Goal: Transaction & Acquisition: Download file/media

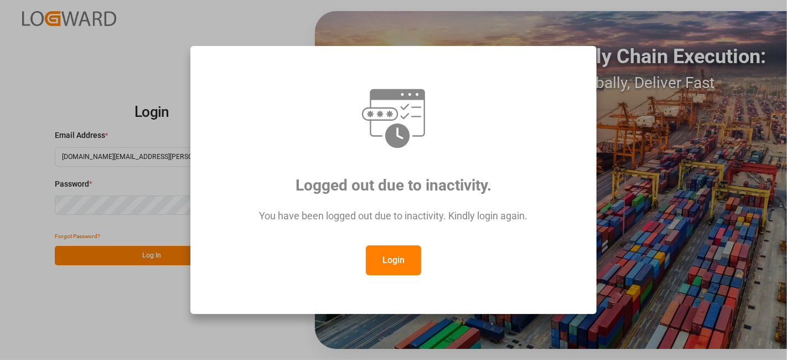
click at [410, 249] on button "Login" at bounding box center [393, 260] width 55 height 30
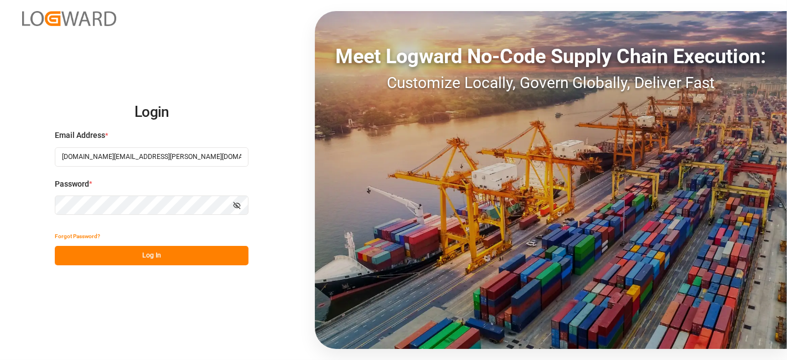
click at [158, 257] on button "Log In" at bounding box center [152, 255] width 194 height 19
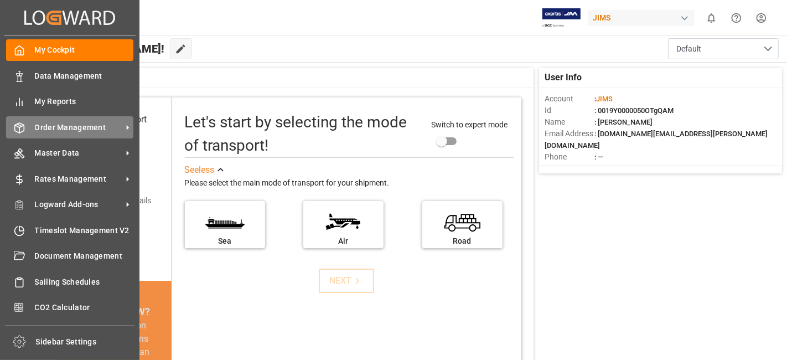
click at [69, 127] on span "Order Management" at bounding box center [78, 128] width 87 height 12
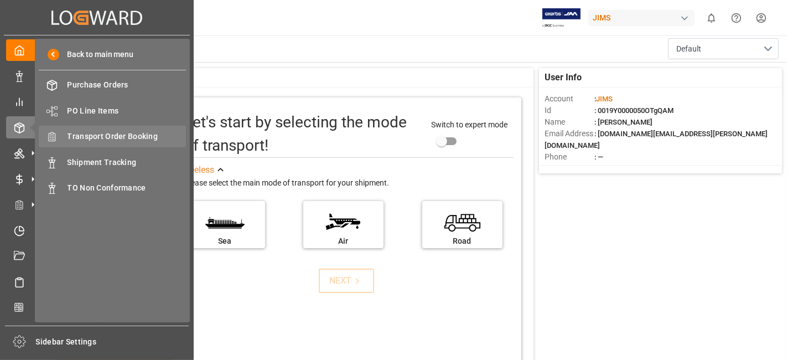
click at [128, 143] on div "Transport Order Booking Transport Order Booking" at bounding box center [112, 137] width 147 height 22
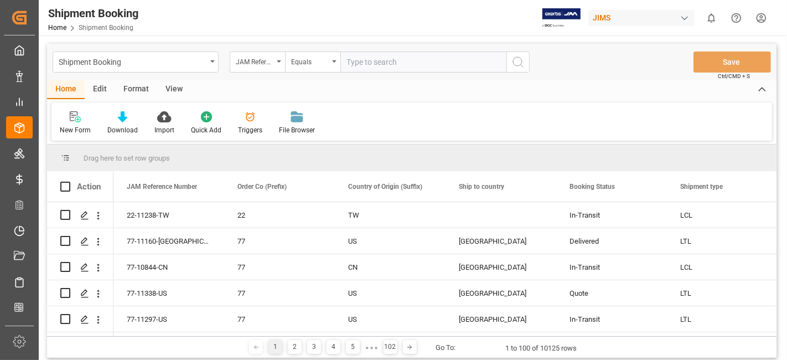
click at [388, 63] on input "text" at bounding box center [423, 61] width 166 height 21
paste input "77-10772-IT"
type input "77-10772-IT"
click at [514, 65] on circle "search button" at bounding box center [517, 61] width 9 height 9
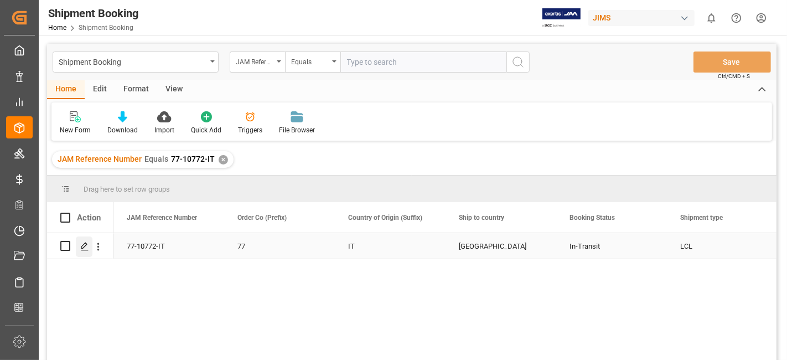
click at [89, 252] on div "Press SPACE to select this row." at bounding box center [84, 246] width 17 height 20
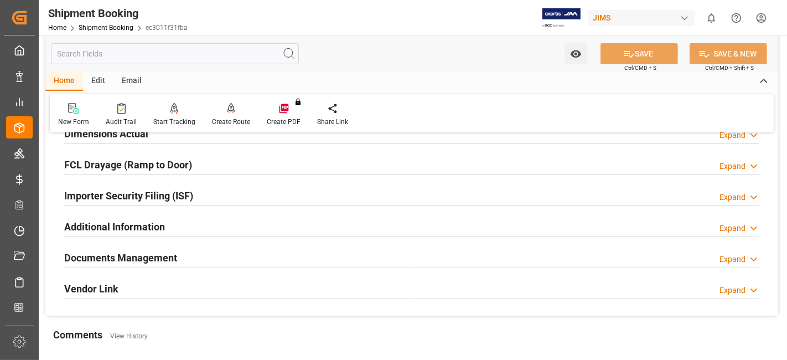
scroll to position [307, 0]
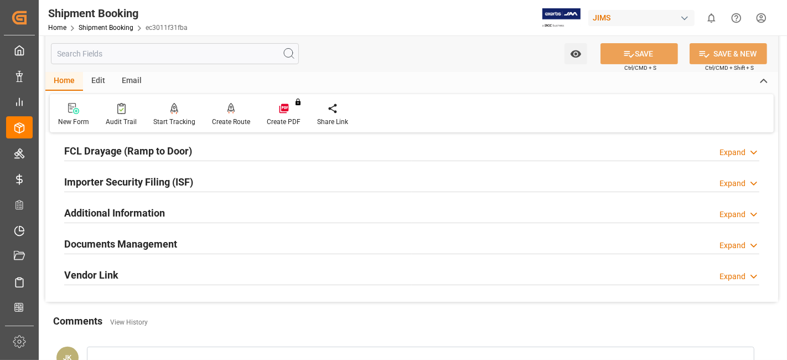
click at [198, 240] on div "Documents Management Expand" at bounding box center [411, 242] width 695 height 21
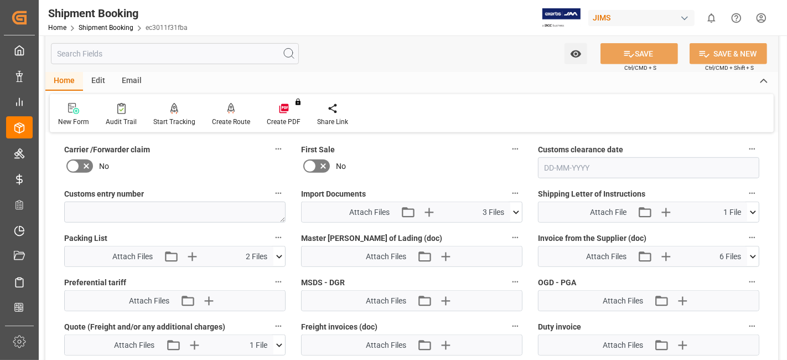
scroll to position [553, 0]
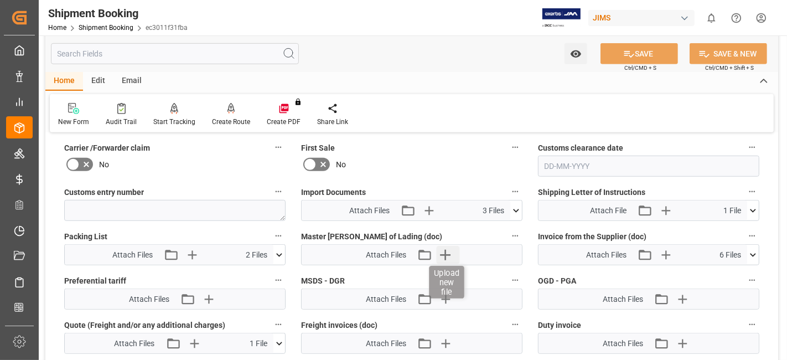
click at [445, 252] on icon "button" at bounding box center [445, 254] width 11 height 11
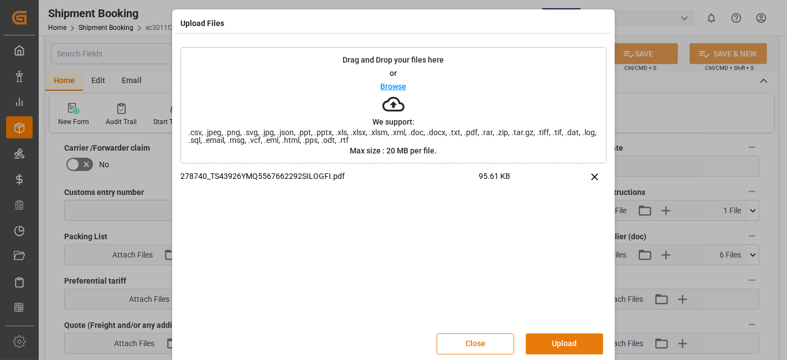
click at [553, 343] on button "Upload" at bounding box center [564, 343] width 77 height 21
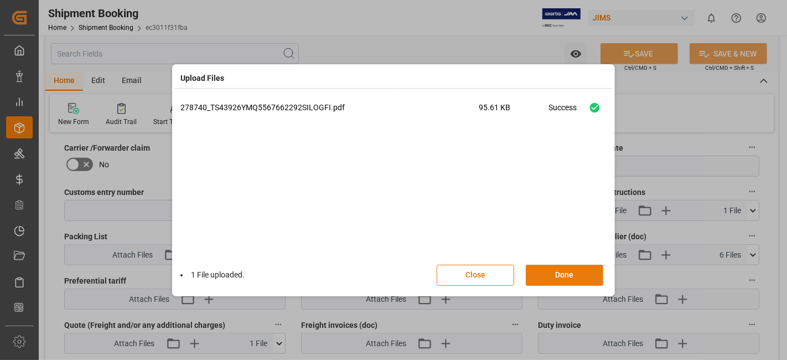
click at [563, 276] on button "Done" at bounding box center [564, 274] width 77 height 21
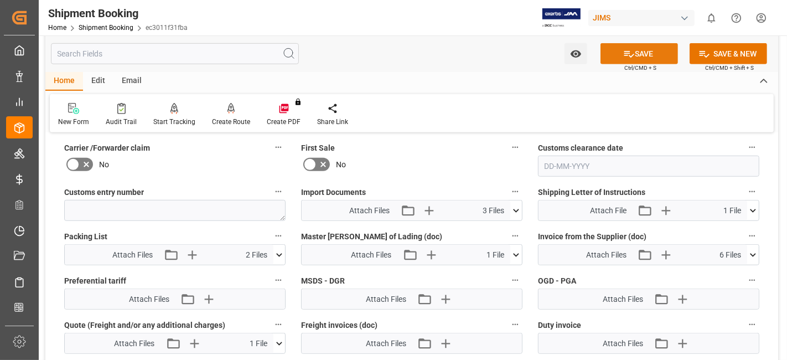
click at [623, 49] on icon at bounding box center [629, 54] width 12 height 12
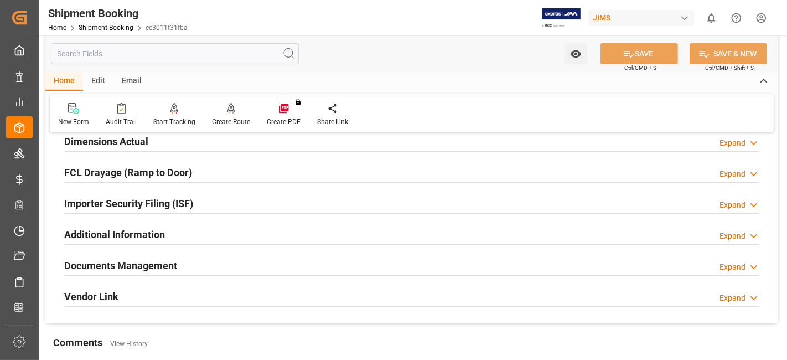
scroll to position [284, 0]
click at [148, 259] on h2 "Documents Management" at bounding box center [120, 266] width 113 height 15
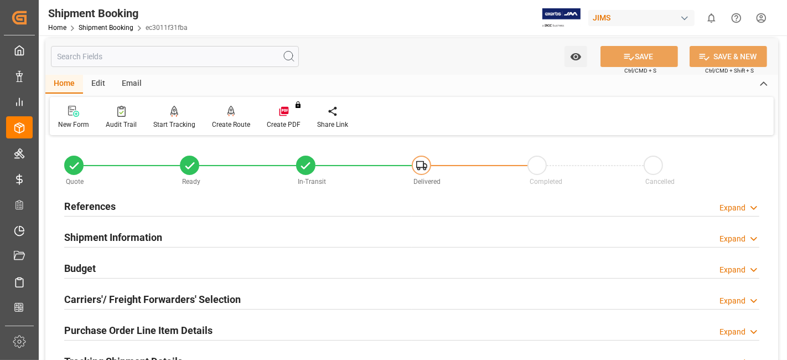
scroll to position [0, 0]
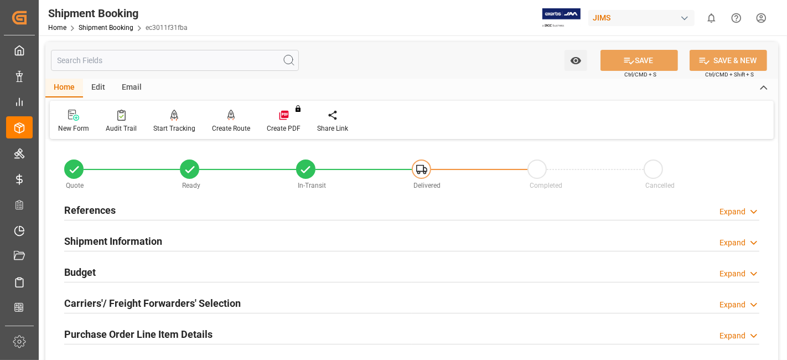
click at [129, 207] on div "References Expand" at bounding box center [411, 209] width 695 height 21
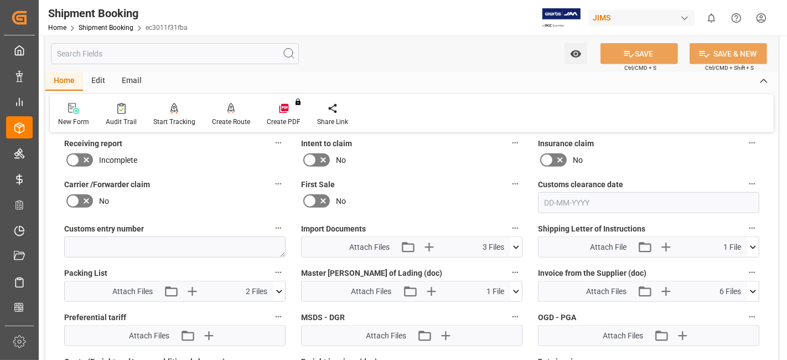
scroll to position [799, 0]
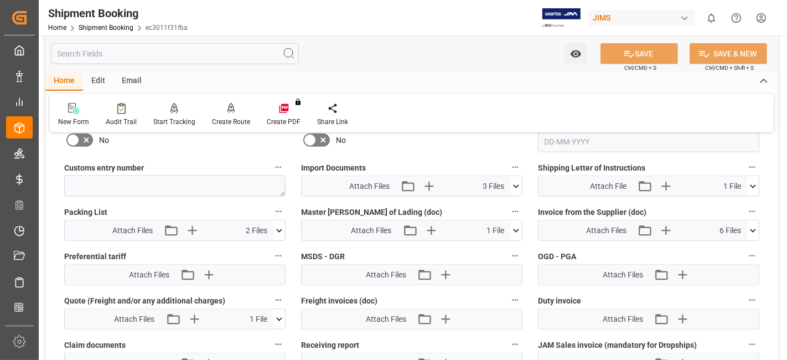
click at [517, 187] on button at bounding box center [516, 186] width 12 height 20
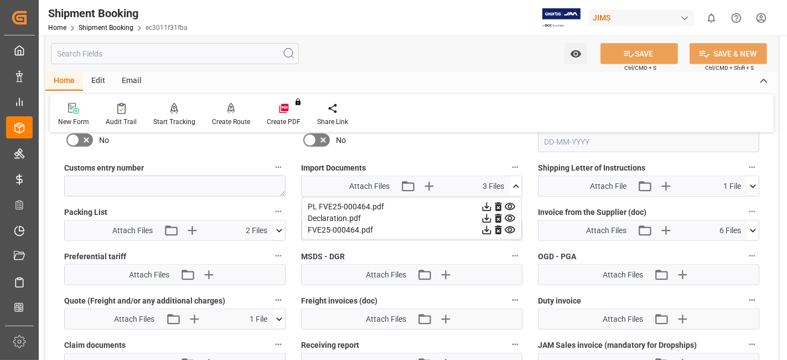
click at [485, 230] on icon at bounding box center [487, 230] width 12 height 12
click at [486, 215] on icon at bounding box center [487, 218] width 12 height 12
click at [485, 202] on icon at bounding box center [486, 206] width 9 height 9
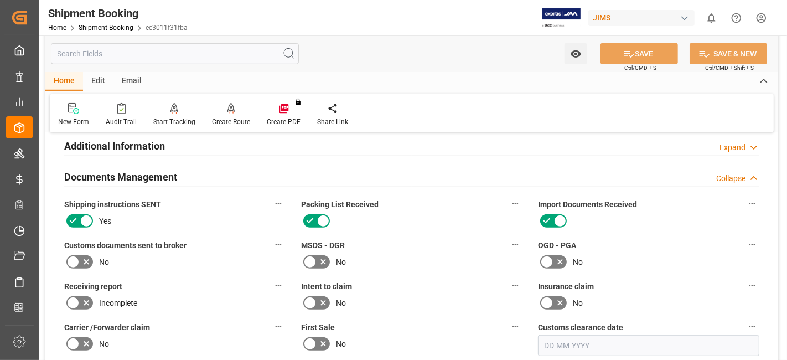
scroll to position [430, 0]
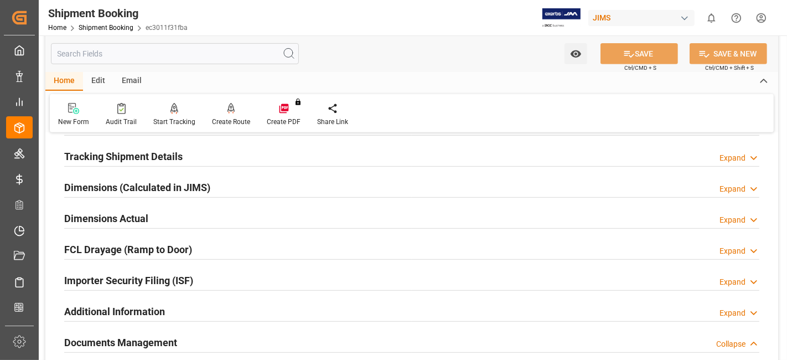
click at [139, 219] on h2 "Dimensions Actual" at bounding box center [106, 218] width 84 height 15
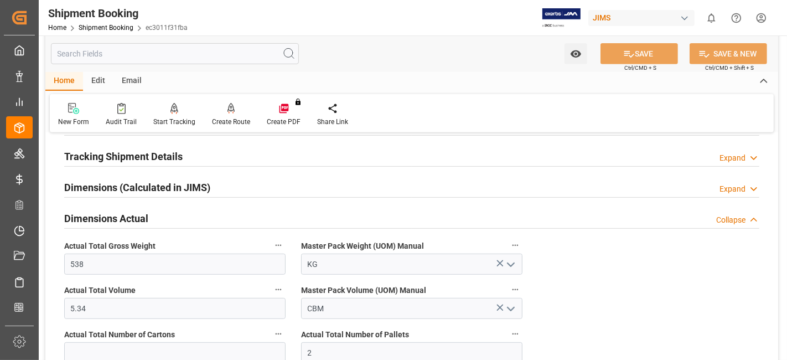
scroll to position [553, 0]
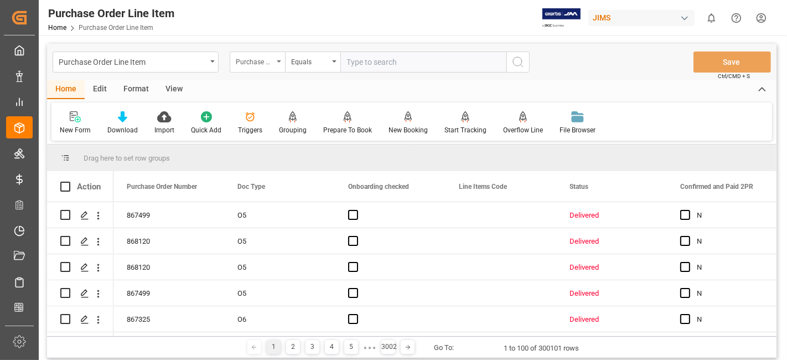
click at [279, 61] on icon "open menu" at bounding box center [279, 61] width 4 height 2
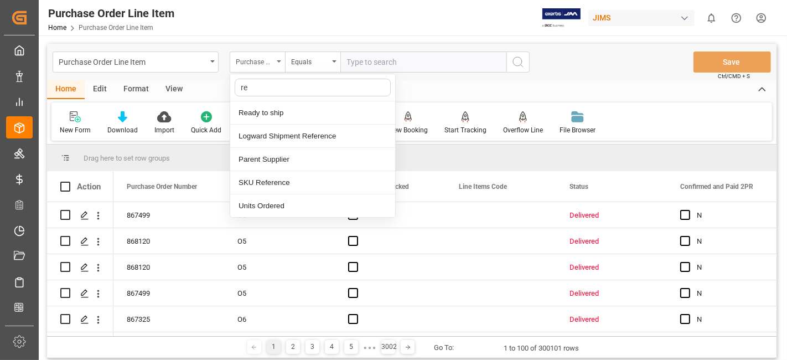
type input "ref"
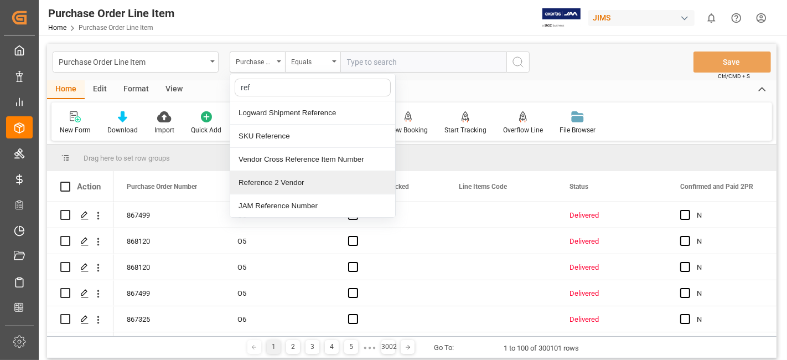
click at [266, 179] on div "Reference 2 Vendor" at bounding box center [312, 182] width 165 height 23
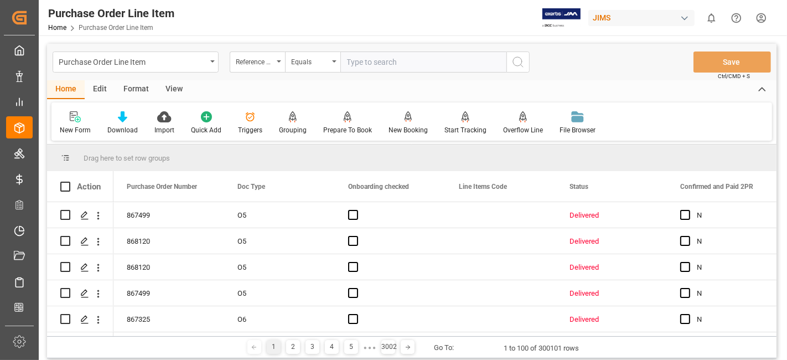
click at [396, 63] on input "text" at bounding box center [423, 61] width 166 height 21
paste input "77-10772-IT"
type input "77-10772-IT"
click at [528, 62] on button "search button" at bounding box center [517, 61] width 23 height 21
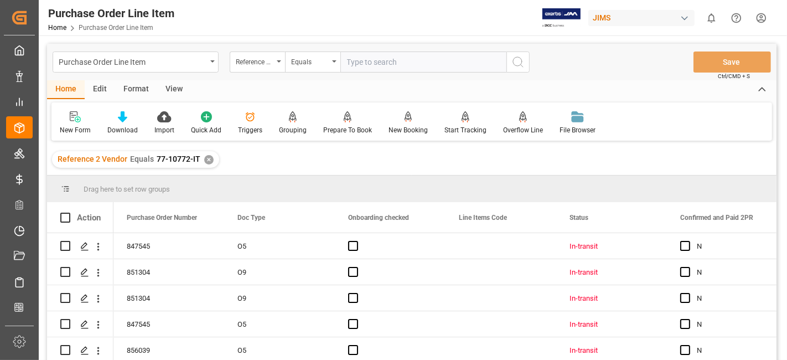
click at [177, 84] on div "View" at bounding box center [174, 89] width 34 height 19
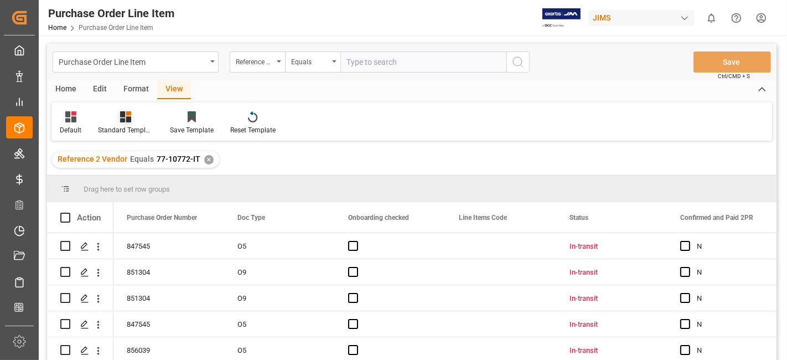
click at [128, 119] on icon at bounding box center [125, 116] width 11 height 11
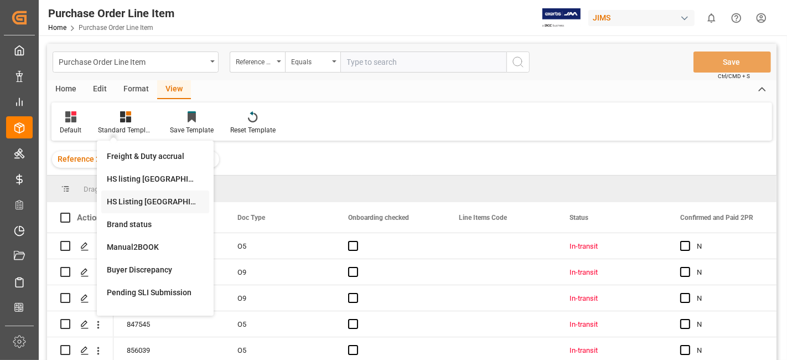
click at [137, 204] on div "HS Listing CANADA" at bounding box center [155, 202] width 97 height 12
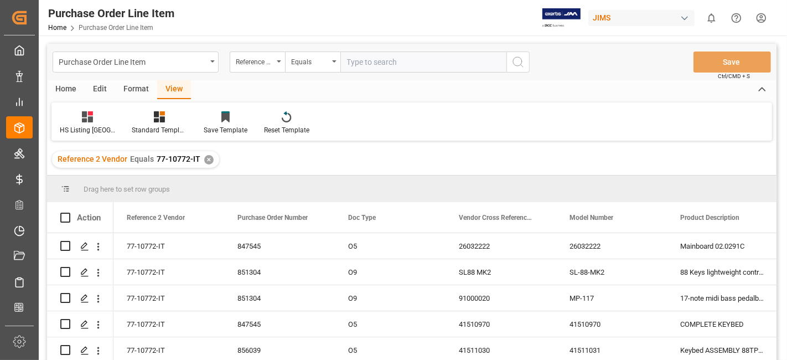
click at [71, 90] on div "Home" at bounding box center [66, 89] width 38 height 19
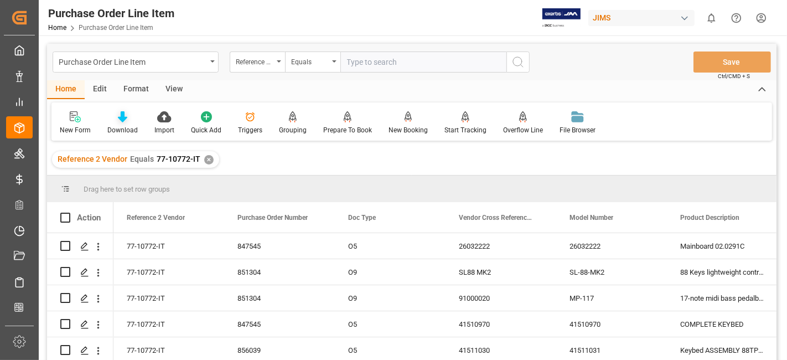
click at [114, 125] on div "Download" at bounding box center [122, 130] width 30 height 10
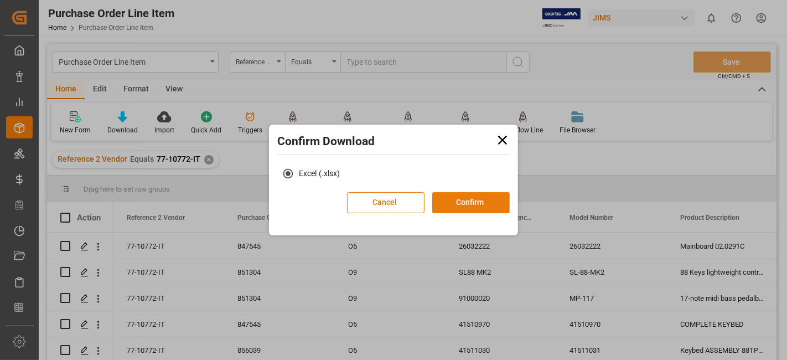
click at [451, 206] on button "Confirm" at bounding box center [470, 202] width 77 height 21
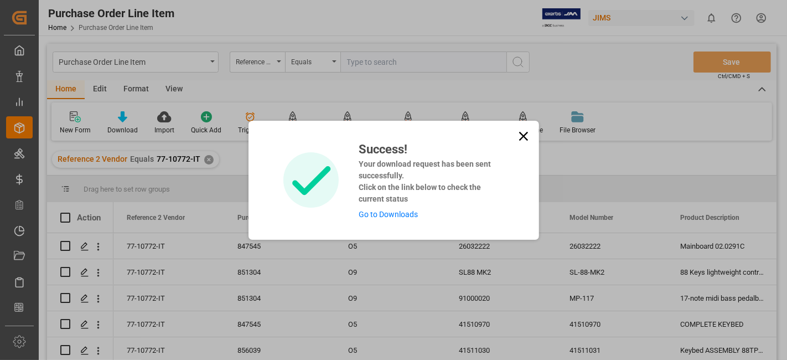
click at [406, 212] on link "Go to Downloads" at bounding box center [387, 214] width 59 height 9
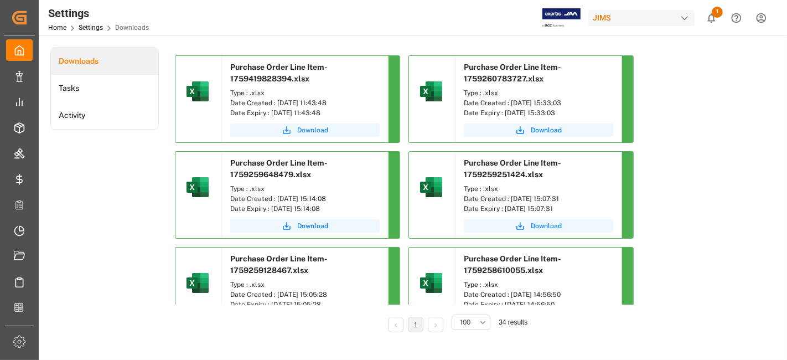
click at [318, 131] on span "Download" at bounding box center [312, 130] width 31 height 10
